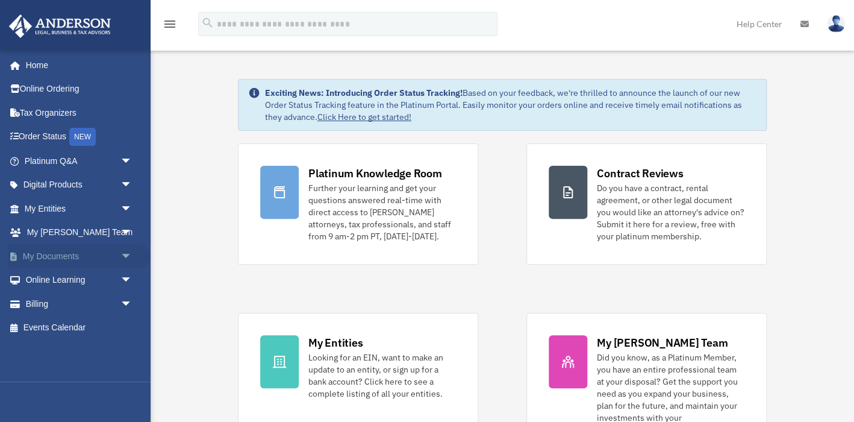
click at [126, 255] on span "arrow_drop_down" at bounding box center [132, 256] width 24 height 25
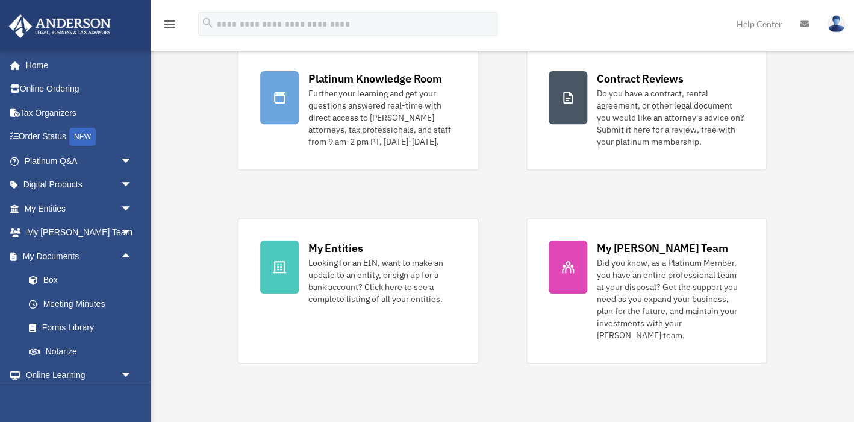
scroll to position [114, 0]
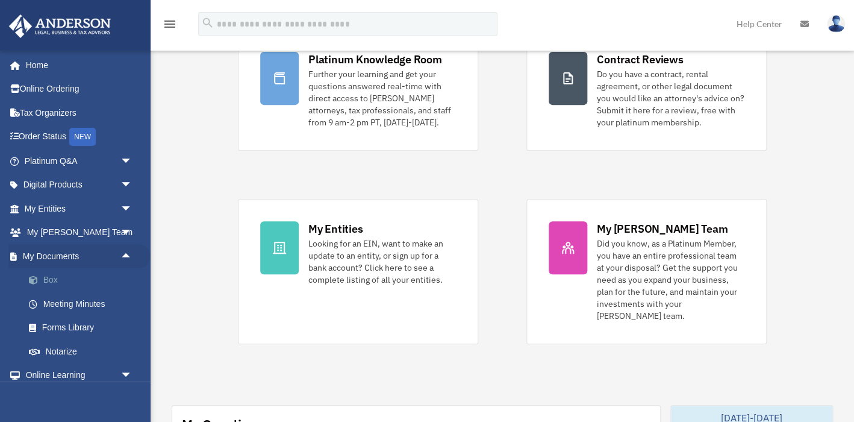
click at [47, 284] on link "Box" at bounding box center [84, 280] width 134 height 24
click at [52, 279] on link "Box" at bounding box center [84, 280] width 134 height 24
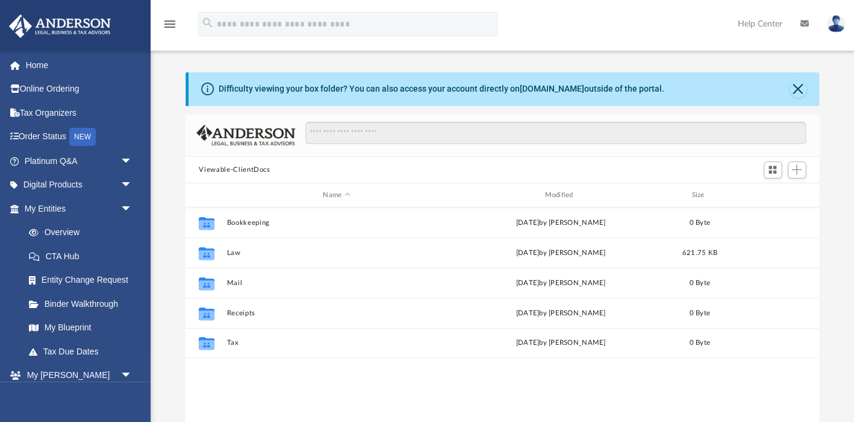
scroll to position [273, 633]
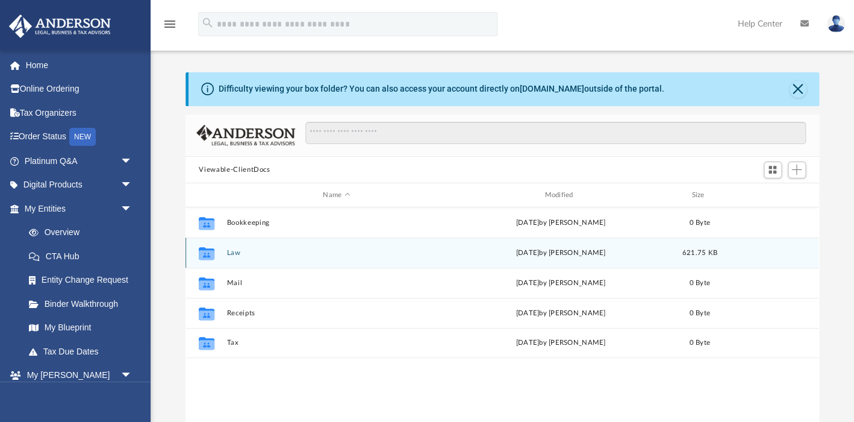
click at [232, 254] on button "Law" at bounding box center [336, 253] width 219 height 8
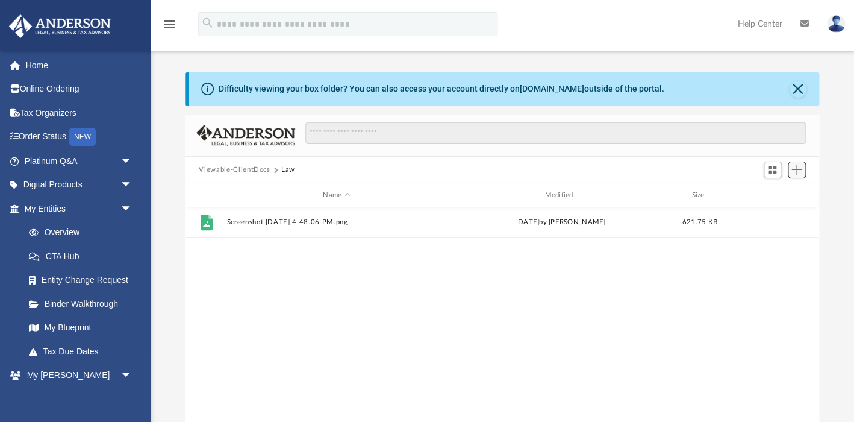
click at [795, 174] on span "Add" at bounding box center [796, 169] width 10 height 10
click at [777, 188] on li "Upload" at bounding box center [779, 193] width 39 height 13
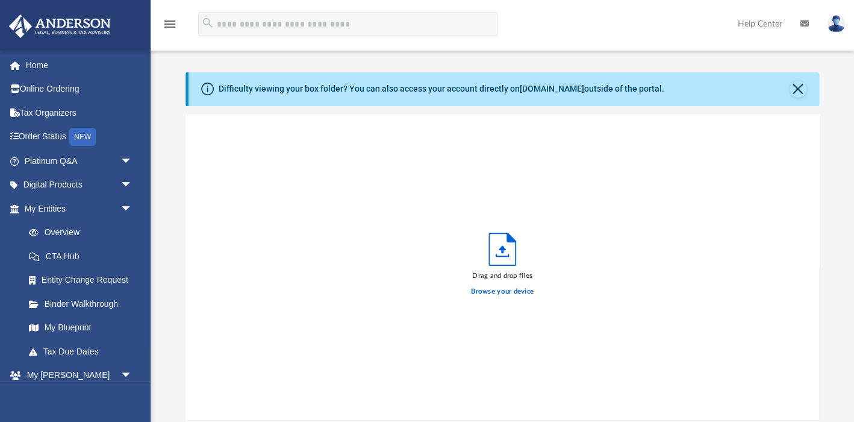
scroll to position [305, 633]
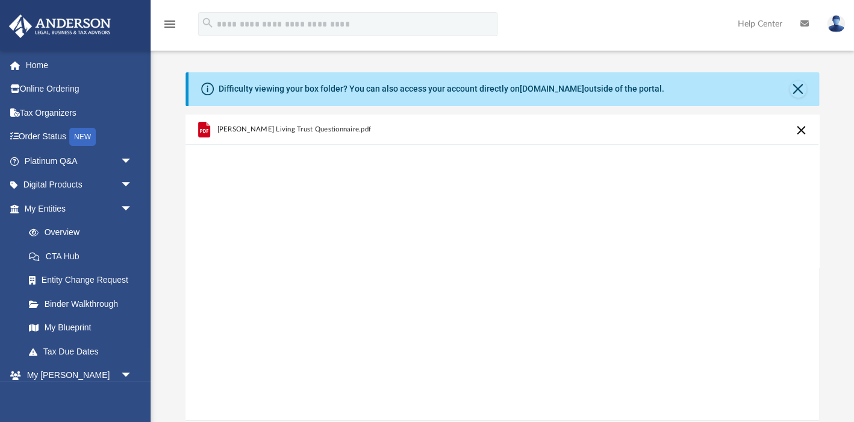
click at [168, 20] on icon "menu" at bounding box center [170, 24] width 14 height 14
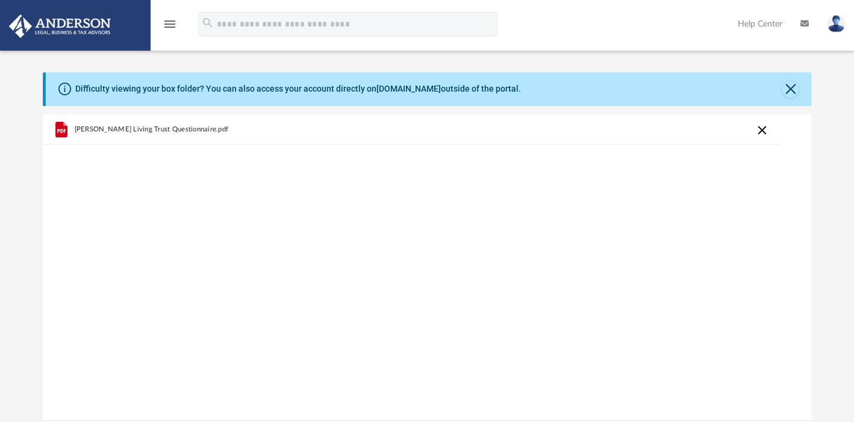
scroll to position [0, 0]
click at [168, 20] on icon "menu" at bounding box center [170, 24] width 14 height 14
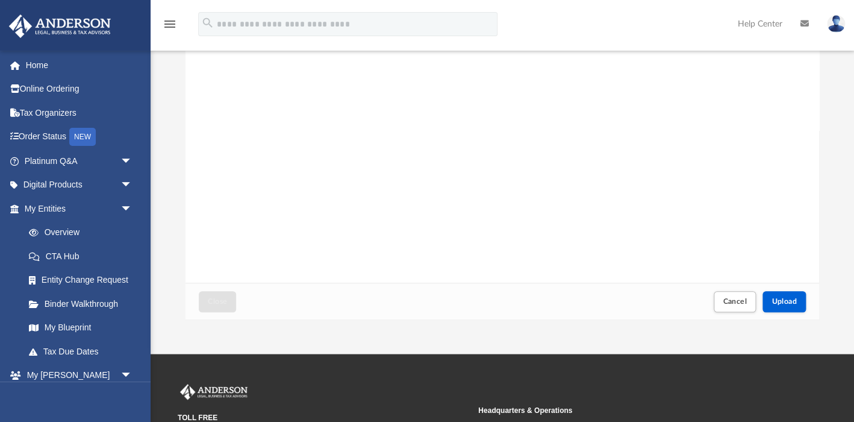
scroll to position [285, 0]
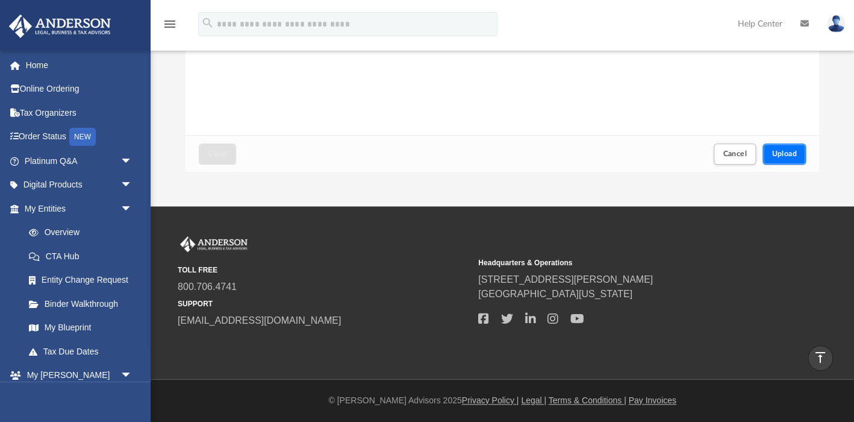
click at [790, 149] on button "Upload" at bounding box center [783, 153] width 43 height 21
click at [212, 157] on span "Close" at bounding box center [217, 153] width 19 height 7
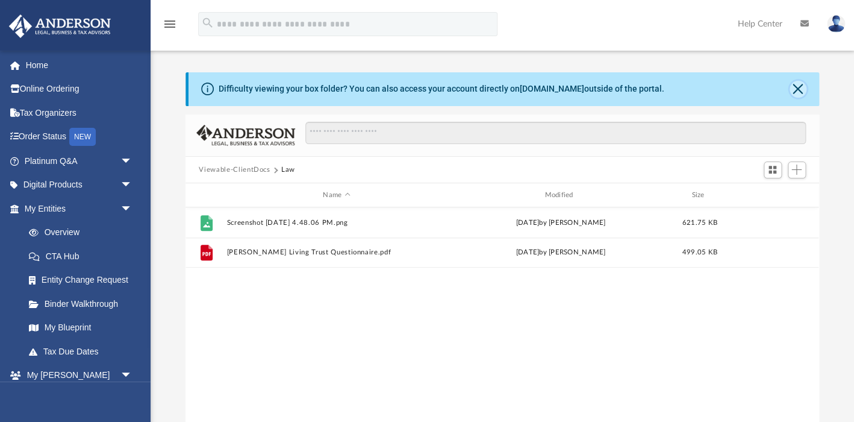
click at [797, 87] on button "Close" at bounding box center [797, 89] width 17 height 17
